Goal: Task Accomplishment & Management: Complete application form

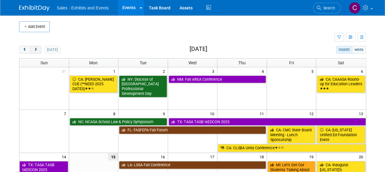
click at [35, 48] on span "next" at bounding box center [35, 50] width 5 height 4
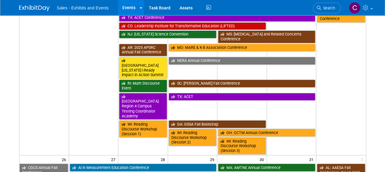
scroll to position [473, 0]
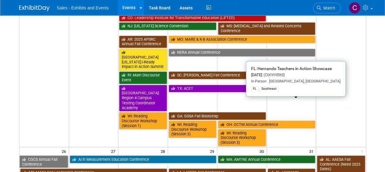
drag, startPoint x: 304, startPoint y: 106, endPoint x: 293, endPoint y: 106, distance: 11.0
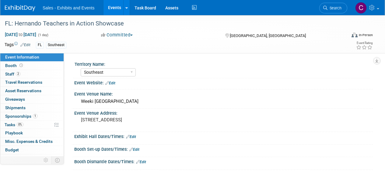
select select "Southeast"
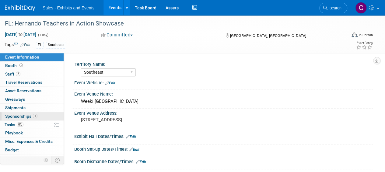
click at [17, 114] on span "Sponsorships 1" at bounding box center [21, 116] width 32 height 5
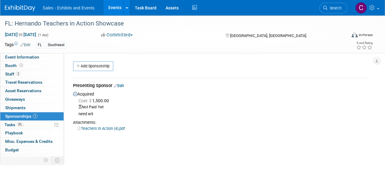
click at [122, 83] on div "Presenting Sponsor Edit" at bounding box center [220, 87] width 295 height 8
click at [124, 86] on link "Edit" at bounding box center [119, 86] width 10 height 5
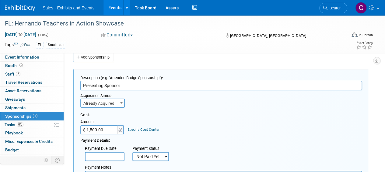
click at [140, 157] on select "Not Paid Yet Partially Paid Paid in Full" at bounding box center [150, 156] width 37 height 9
select select "1"
click at [132, 152] on select "Not Paid Yet Partially Paid Paid in Full" at bounding box center [150, 156] width 37 height 9
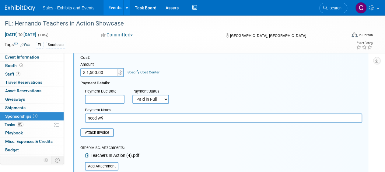
scroll to position [83, 0]
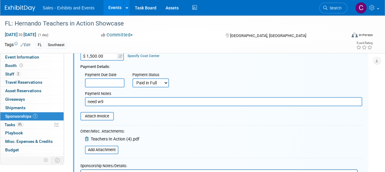
drag, startPoint x: 107, startPoint y: 103, endPoint x: 0, endPoint y: 52, distance: 118.9
click at [0, 76] on div "Event Information Event Info Booth Booth 2 Staff 2 Staff 0 Travel Reservations …" at bounding box center [192, 77] width 385 height 290
type input "visa"
click at [103, 115] on input "file" at bounding box center [77, 116] width 72 height 7
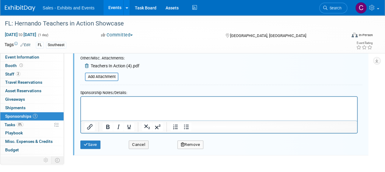
scroll to position [162, 0]
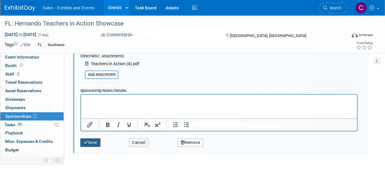
click at [87, 144] on icon "submit" at bounding box center [86, 143] width 4 height 4
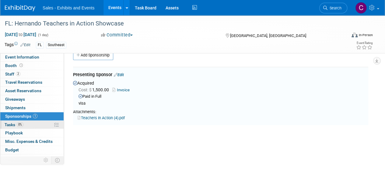
scroll to position [9, 0]
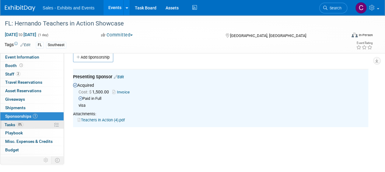
click at [12, 126] on span "Tasks 0%" at bounding box center [14, 125] width 19 height 5
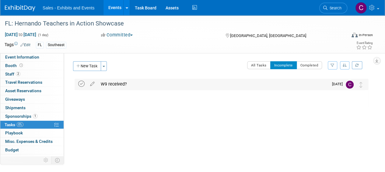
click at [83, 83] on icon at bounding box center [81, 84] width 6 height 6
click at [112, 6] on link "Events" at bounding box center [114, 7] width 22 height 15
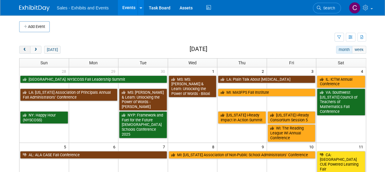
click at [23, 47] on button "prev" at bounding box center [24, 50] width 11 height 8
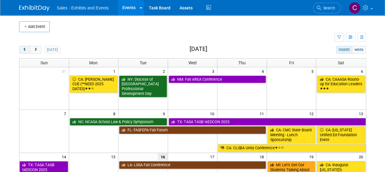
click at [23, 47] on button "prev" at bounding box center [24, 50] width 11 height 8
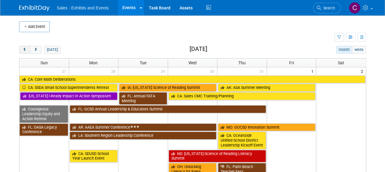
click at [23, 47] on button "prev" at bounding box center [24, 50] width 11 height 8
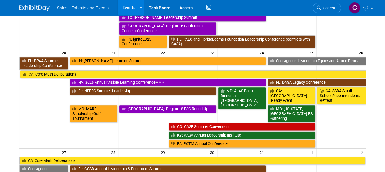
scroll to position [408, 0]
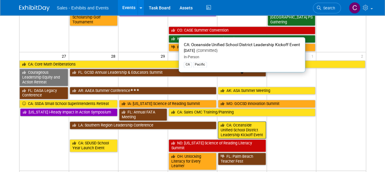
click at [230, 122] on link "CA: Oceanside Unified School District Leadership Kickoff Event" at bounding box center [242, 130] width 48 height 17
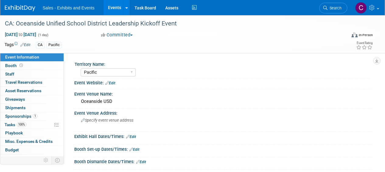
select select "Pacific"
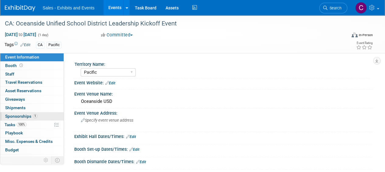
click at [10, 114] on span "Sponsorships 1" at bounding box center [21, 116] width 32 height 5
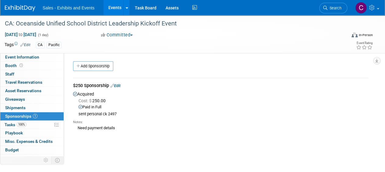
click at [120, 84] on link "Edit" at bounding box center [115, 86] width 10 height 5
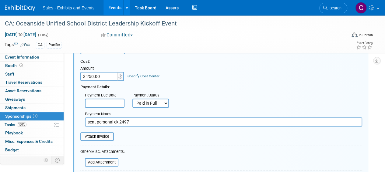
scroll to position [66, 0]
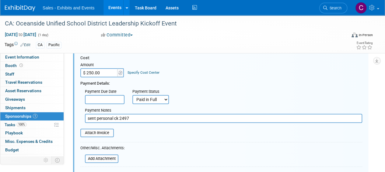
click at [173, 115] on input "sent personal ck 2497" at bounding box center [223, 118] width 277 height 9
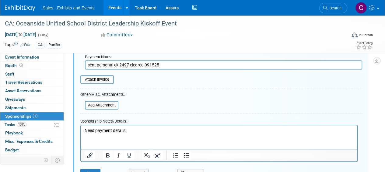
scroll to position [120, 0]
type input "sent personal ck 2497 cleared 091525"
click at [97, 77] on input "file" at bounding box center [77, 79] width 72 height 7
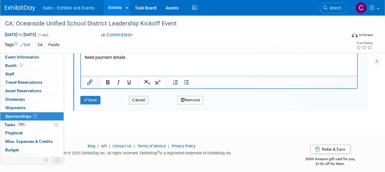
scroll to position [200, 0]
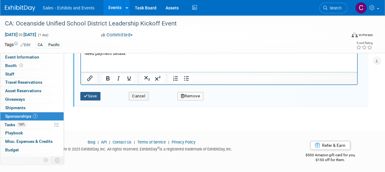
click at [93, 98] on button "Save" at bounding box center [90, 96] width 20 height 9
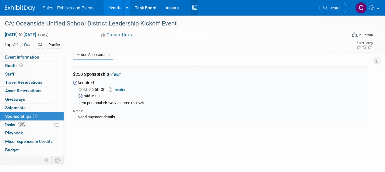
scroll to position [9, 0]
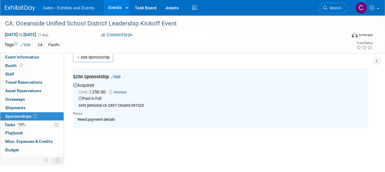
drag, startPoint x: 114, startPoint y: 9, endPoint x: 110, endPoint y: 1, distance: 9.0
click at [114, 9] on link "Events" at bounding box center [114, 7] width 22 height 15
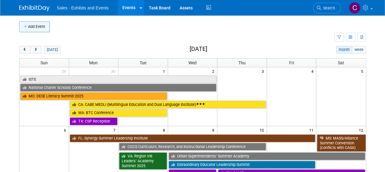
click at [41, 27] on button "Add Event" at bounding box center [34, 26] width 30 height 11
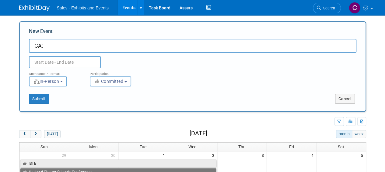
paste input "[PERSON_NAME] Publisher"
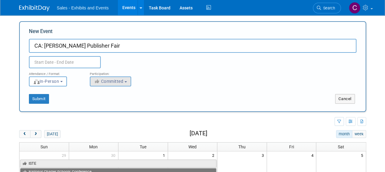
type input "CA: [PERSON_NAME] Publisher Fair"
click at [108, 84] on span "Committed" at bounding box center [109, 81] width 30 height 5
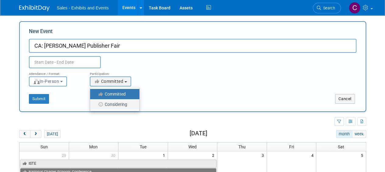
click at [101, 103] on icon at bounding box center [101, 105] width 7 height 4
click at [96, 103] on input "Considering" at bounding box center [94, 105] width 4 height 4
select select "2"
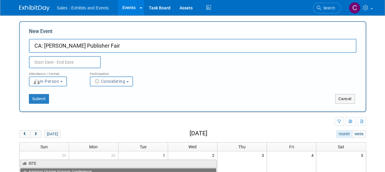
click at [57, 65] on input "text" at bounding box center [65, 62] width 72 height 12
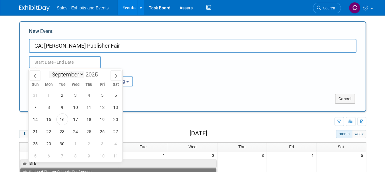
click at [80, 75] on select "January February March April May June July August September October November De…" at bounding box center [66, 75] width 35 height 8
select select "11"
click at [49, 71] on select "January February March April May June July August September October November De…" at bounding box center [66, 75] width 35 height 8
click at [73, 98] on span "3" at bounding box center [76, 95] width 12 height 12
click at [86, 97] on span "4" at bounding box center [89, 95] width 12 height 12
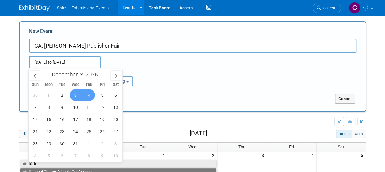
type input "[DATE] to [DATE]"
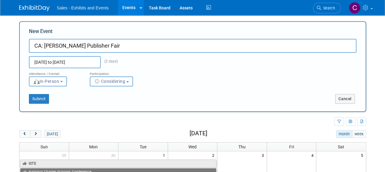
click at [112, 82] on span "Considering" at bounding box center [109, 81] width 31 height 5
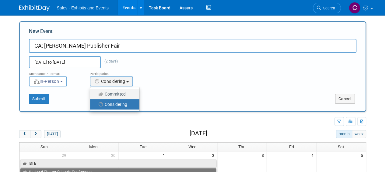
click at [109, 95] on label "Committed" at bounding box center [113, 94] width 40 height 8
click at [96, 95] on input "Committed" at bounding box center [94, 94] width 4 height 4
select select "1"
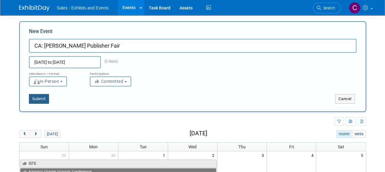
click at [39, 102] on button "Submit" at bounding box center [39, 99] width 20 height 10
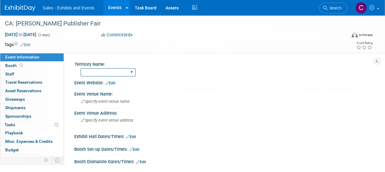
click at [115, 71] on select "Atlantic Southeast Central Southwest Pacific Mountain National Strategic Partne…" at bounding box center [108, 72] width 55 height 8
select select "Pacific"
click at [81, 68] on select "Atlantic Southeast Central Southwest Pacific Mountain National Strategic Partne…" at bounding box center [108, 72] width 55 height 8
click at [27, 43] on link "Edit" at bounding box center [25, 45] width 10 height 4
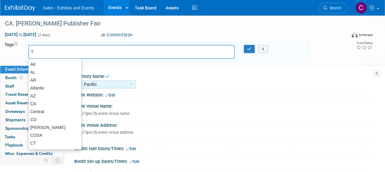
type input "ca"
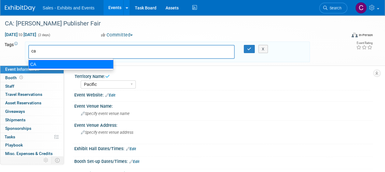
click at [37, 63] on div "CA" at bounding box center [70, 64] width 85 height 9
type input "CA"
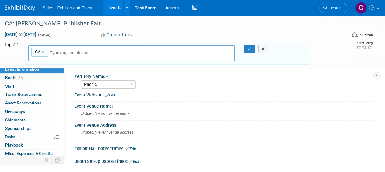
type input "s"
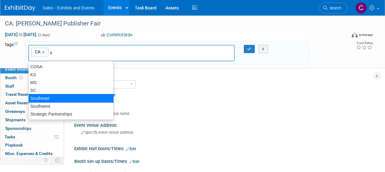
click at [41, 101] on div "Southeast" at bounding box center [70, 98] width 85 height 9
type input "CA, Southeast"
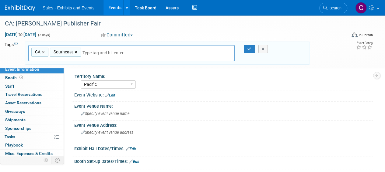
click at [77, 52] on link "×" at bounding box center [77, 52] width 4 height 7
type input "CA"
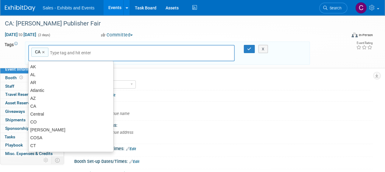
type input "f"
type input "p"
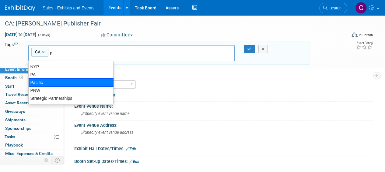
click at [61, 84] on div "Pacific" at bounding box center [70, 82] width 85 height 9
type input "CA, Pacific"
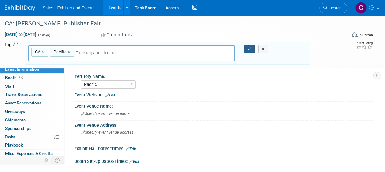
click at [247, 46] on button "button" at bounding box center [249, 49] width 11 height 9
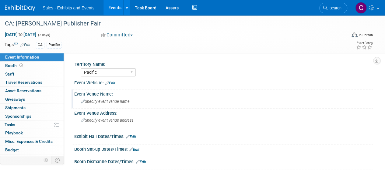
click at [104, 99] on span "Specify event venue name" at bounding box center [105, 101] width 49 height 5
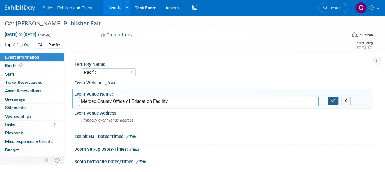
type input "Merced County Office of Education Facility"
click at [331, 101] on icon "button" at bounding box center [333, 101] width 4 height 4
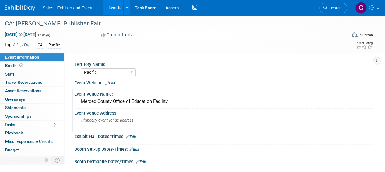
click at [99, 118] on span "Specify event venue address" at bounding box center [107, 120] width 52 height 5
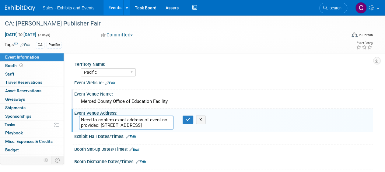
type textarea "Need to confirm exact address of event not provided: 632 W 13th St, Merced, CA …"
click at [83, 98] on div "Merced County Office of Education Facility" at bounding box center [223, 101] width 289 height 9
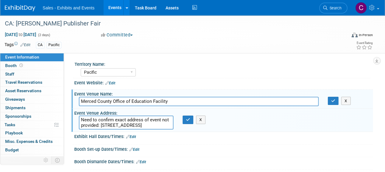
click at [81, 101] on input "Merced County Office of Education Facility" at bounding box center [199, 101] width 240 height 9
type input "TBA Merced County Office of Education Facility"
drag, startPoint x: 331, startPoint y: 103, endPoint x: 268, endPoint y: 103, distance: 63.0
click at [331, 102] on icon "button" at bounding box center [333, 101] width 4 height 4
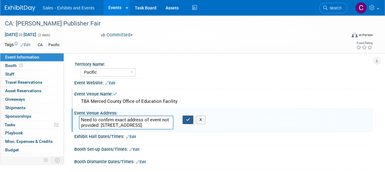
click at [188, 122] on button "button" at bounding box center [188, 120] width 11 height 9
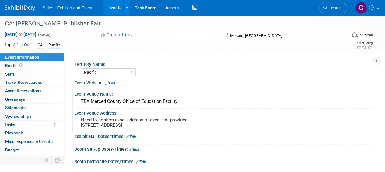
click at [115, 83] on link "Edit" at bounding box center [110, 83] width 10 height 4
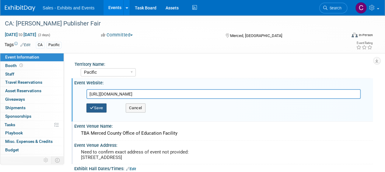
type input "https://tinyurl.com/PubFair2025"
click at [94, 107] on button "Save" at bounding box center [96, 108] width 20 height 9
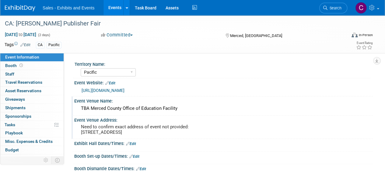
click at [115, 10] on link "Events" at bounding box center [114, 7] width 22 height 15
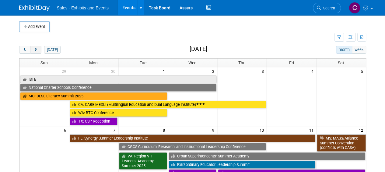
click at [36, 49] on span "next" at bounding box center [35, 50] width 5 height 4
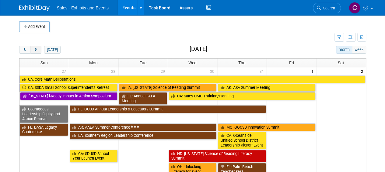
click at [36, 49] on span "next" at bounding box center [35, 50] width 5 height 4
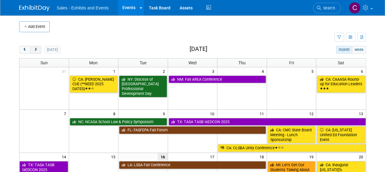
click at [36, 49] on span "next" at bounding box center [35, 50] width 5 height 4
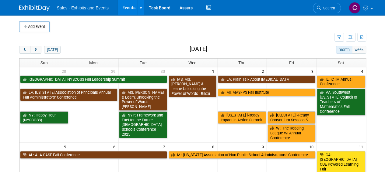
drag, startPoint x: 385, startPoint y: 30, endPoint x: 386, endPoint y: 51, distance: 21.3
click at [384, 51] on html "Sales - Exhibits and Events Events Add Event Bulk Upload Events Shareable Event…" at bounding box center [192, 86] width 385 height 172
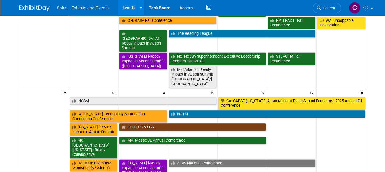
scroll to position [190, 0]
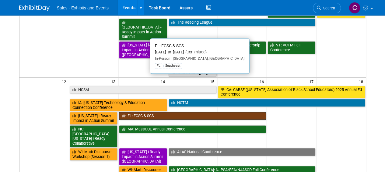
click at [169, 112] on link "FL: FCSC & SCS" at bounding box center [192, 116] width 147 height 8
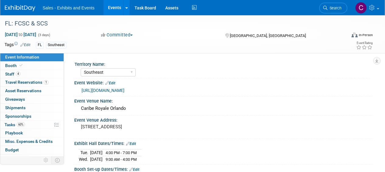
select select "Southeast"
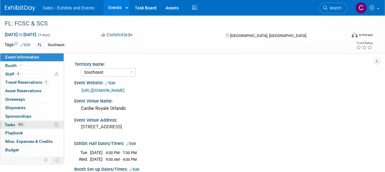
click at [6, 121] on link "60% Tasks 60%" at bounding box center [31, 125] width 63 height 8
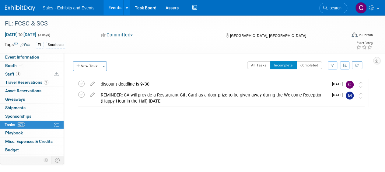
click at [109, 8] on link "Events" at bounding box center [114, 7] width 22 height 15
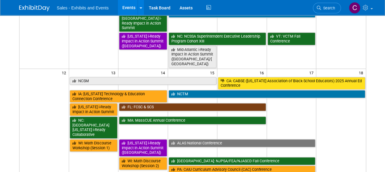
scroll to position [169, 0]
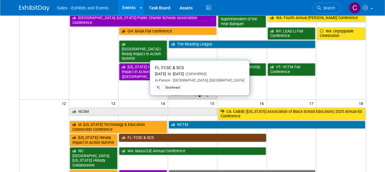
click at [142, 134] on link "FL: FCSC & SCS" at bounding box center [192, 138] width 147 height 8
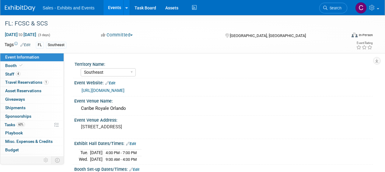
select select "Southeast"
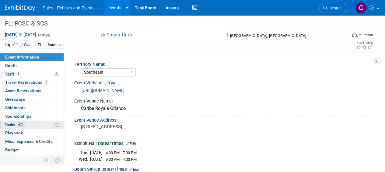
click at [11, 126] on span "Tasks 60%" at bounding box center [15, 125] width 20 height 5
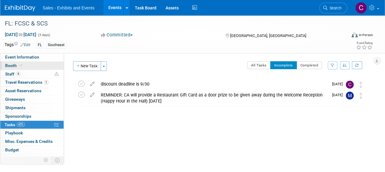
click at [24, 67] on link "Booth" at bounding box center [31, 66] width 63 height 8
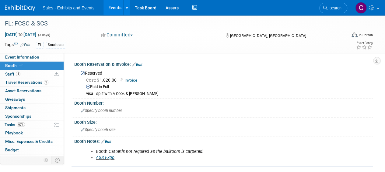
scroll to position [22, 0]
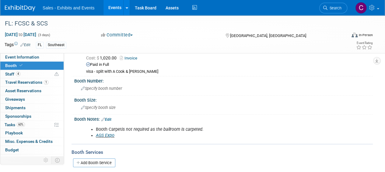
click at [102, 134] on link "AGS Expo" at bounding box center [105, 135] width 19 height 5
click at [101, 106] on span "Specify booth size" at bounding box center [98, 108] width 35 height 5
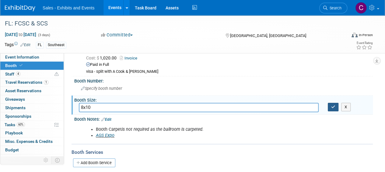
type input "8x10"
click at [331, 104] on button "button" at bounding box center [333, 107] width 11 height 9
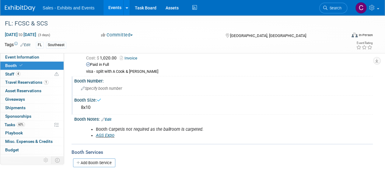
click at [101, 90] on span "Specify booth number" at bounding box center [101, 88] width 41 height 5
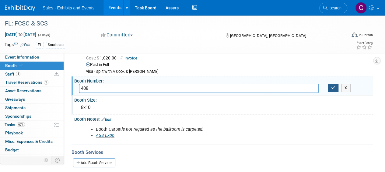
type input "408"
click at [335, 87] on button "button" at bounding box center [333, 88] width 11 height 9
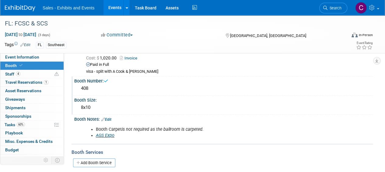
click at [110, 120] on link "Edit" at bounding box center [106, 120] width 10 height 4
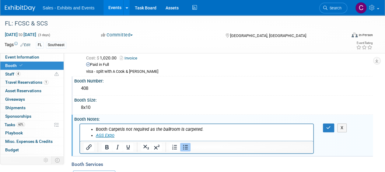
scroll to position [0, 0]
click at [131, 134] on li "AGS Expo" at bounding box center [203, 136] width 214 height 6
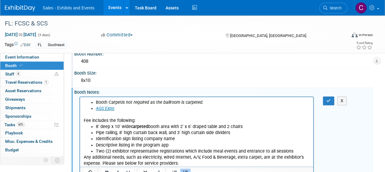
scroll to position [61, 0]
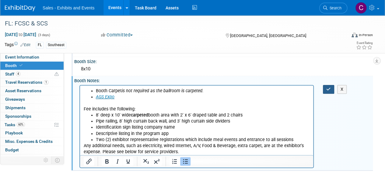
drag, startPoint x: 328, startPoint y: 89, endPoint x: 226, endPoint y: 2, distance: 133.8
click at [328, 89] on icon "button" at bounding box center [328, 89] width 5 height 4
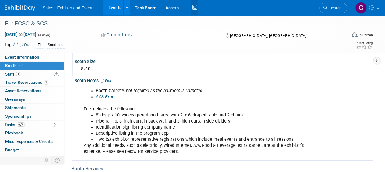
click at [195, 10] on icon at bounding box center [194, 7] width 8 height 9
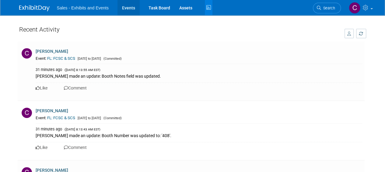
click at [128, 6] on link "Events" at bounding box center [128, 7] width 22 height 15
